Goal: Ask a question

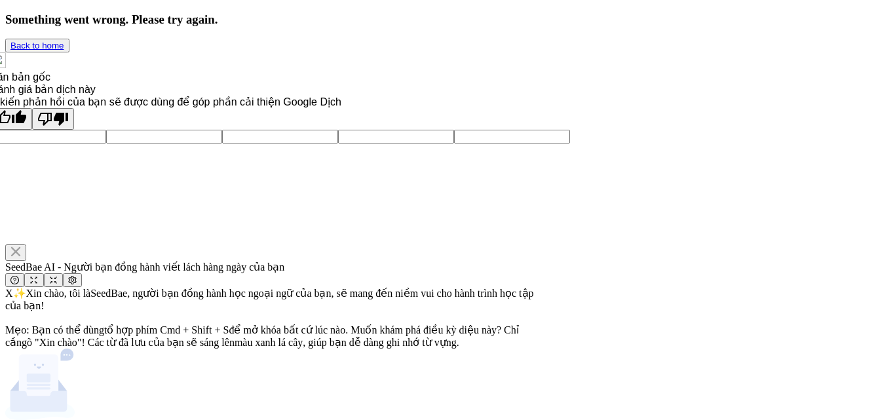
scroll to position [122, 0]
drag, startPoint x: 497, startPoint y: 158, endPoint x: 509, endPoint y: 161, distance: 11.6
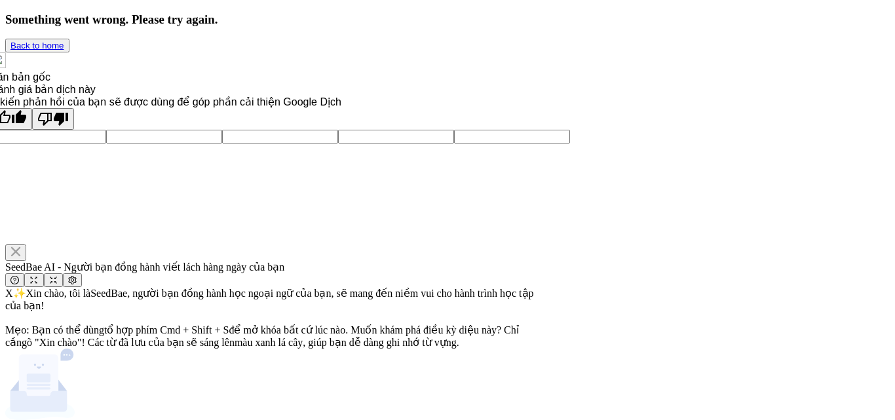
drag, startPoint x: 231, startPoint y: 191, endPoint x: 257, endPoint y: 197, distance: 26.1
type textarea "tên tôi là Chi"
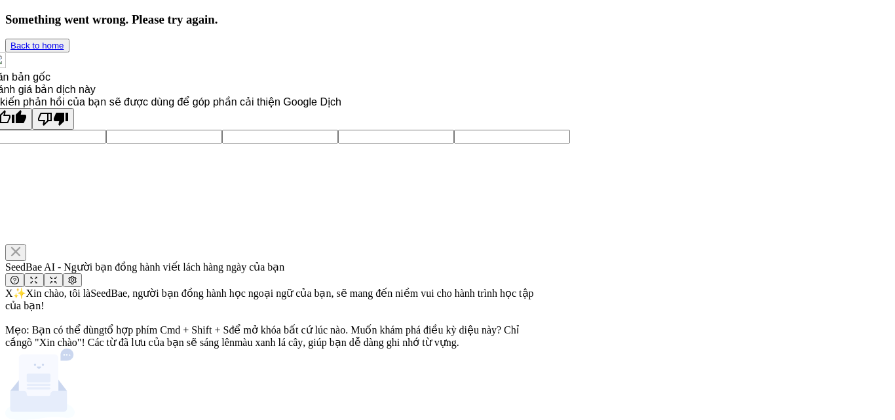
type textarea "tên t là Chi"
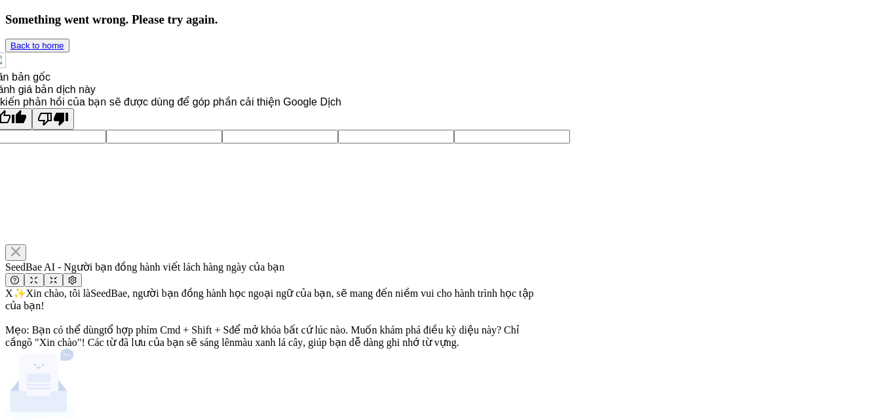
click at [21, 246] on icon "Đóng" at bounding box center [15, 251] width 10 height 10
click at [21, 246] on span "Đóng" at bounding box center [15, 252] width 10 height 12
click at [21, 246] on icon "Đóng" at bounding box center [15, 251] width 10 height 10
